Goal: Transaction & Acquisition: Purchase product/service

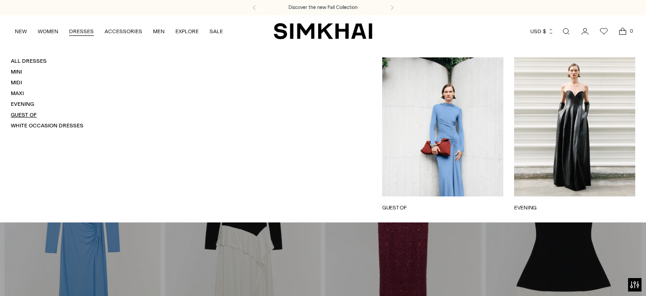
click at [24, 114] on link "Guest Of" at bounding box center [24, 115] width 26 height 6
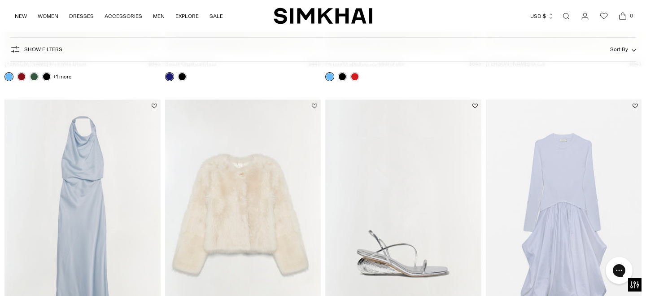
scroll to position [314, 0]
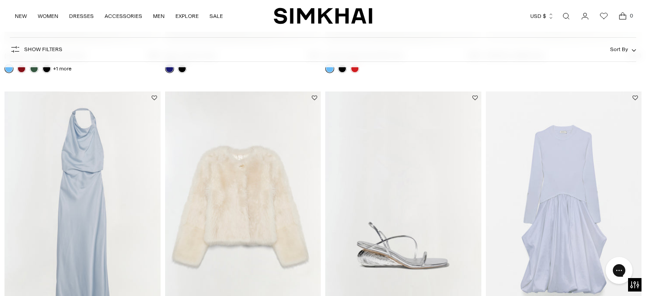
click at [627, 50] on span "Sort By" at bounding box center [619, 49] width 18 height 6
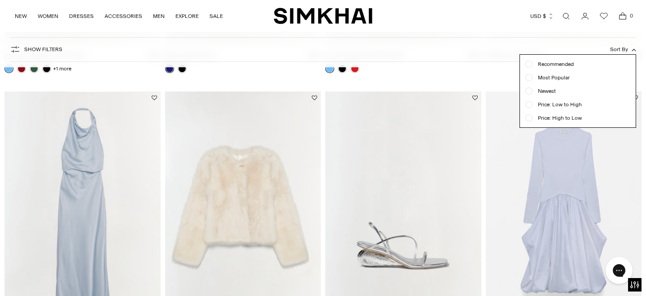
click at [557, 103] on span "Price: Low to High" at bounding box center [556, 104] width 49 height 8
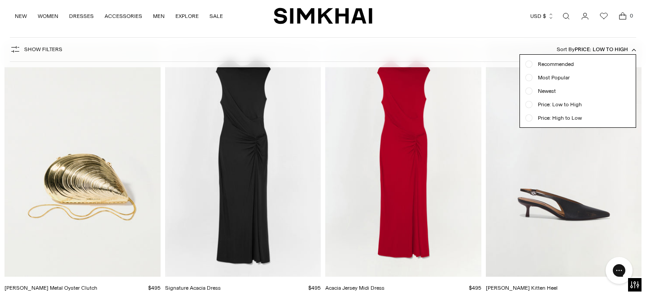
scroll to position [922, 0]
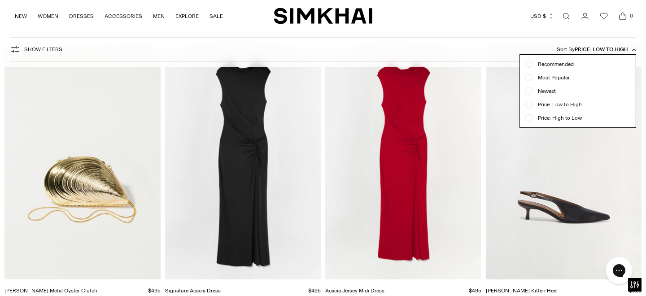
click at [601, 48] on span "Price: Low to High" at bounding box center [601, 49] width 53 height 6
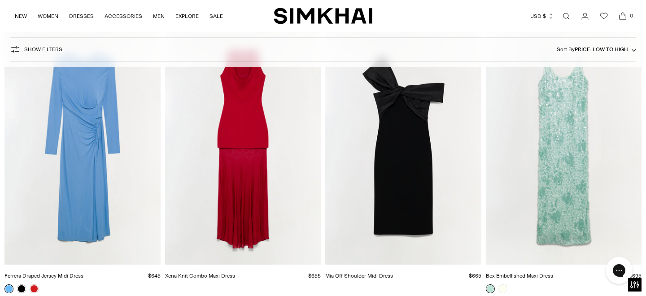
scroll to position [2655, 0]
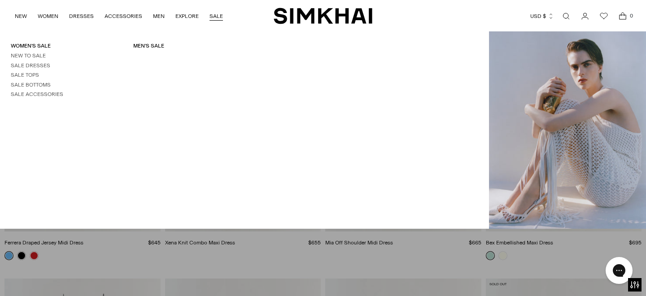
click at [215, 17] on link "SALE" at bounding box center [215, 16] width 13 height 20
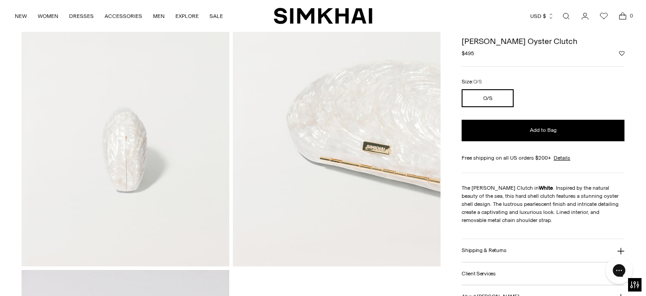
scroll to position [406, 0]
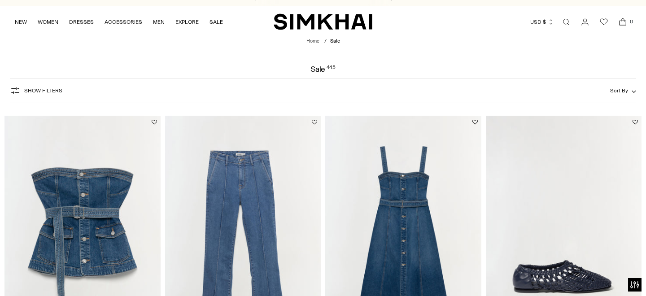
scroll to position [9, 0]
click at [41, 91] on span "Show Filters" at bounding box center [43, 90] width 38 height 6
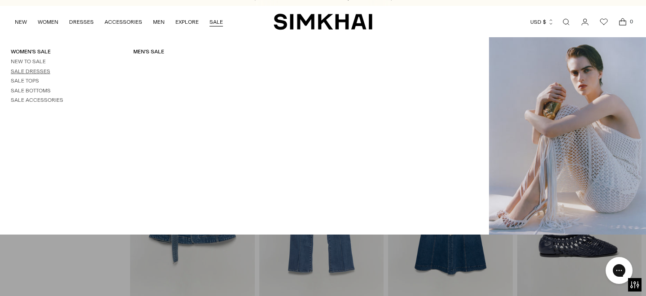
scroll to position [0, 0]
click at [28, 71] on link "Sale Dresses" at bounding box center [30, 71] width 39 height 6
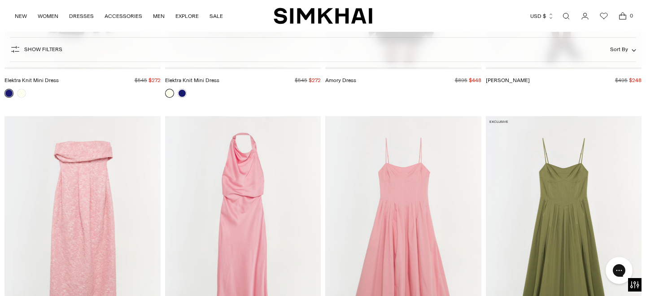
scroll to position [4566, 0]
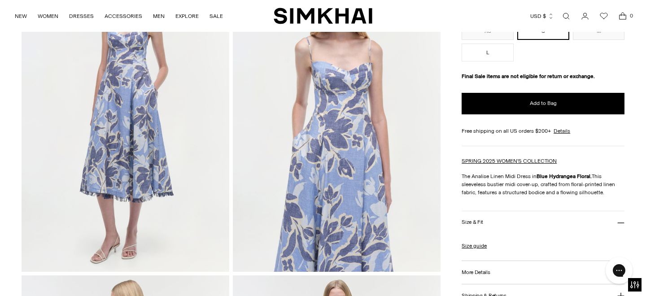
scroll to position [104, 0]
